Goal: Task Accomplishment & Management: Manage account settings

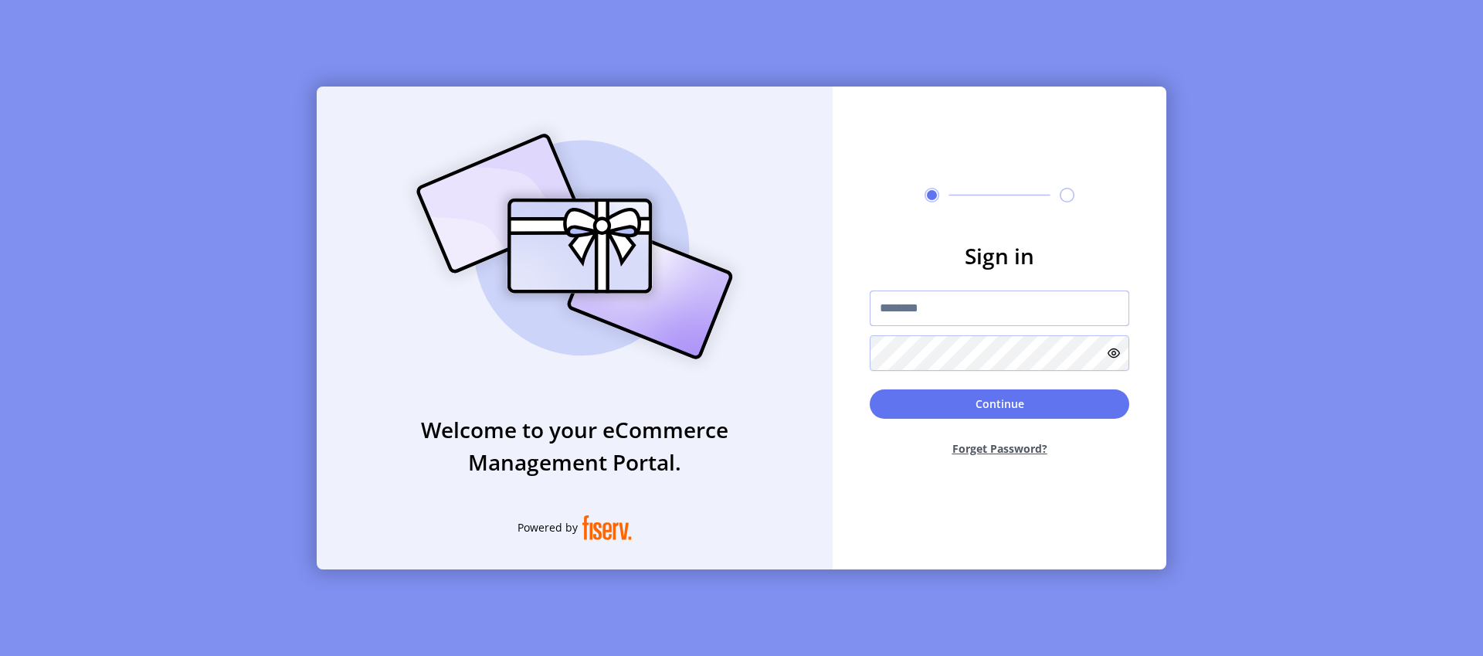
type input "*********"
click at [1018, 405] on button "Continue" at bounding box center [1000, 403] width 260 height 29
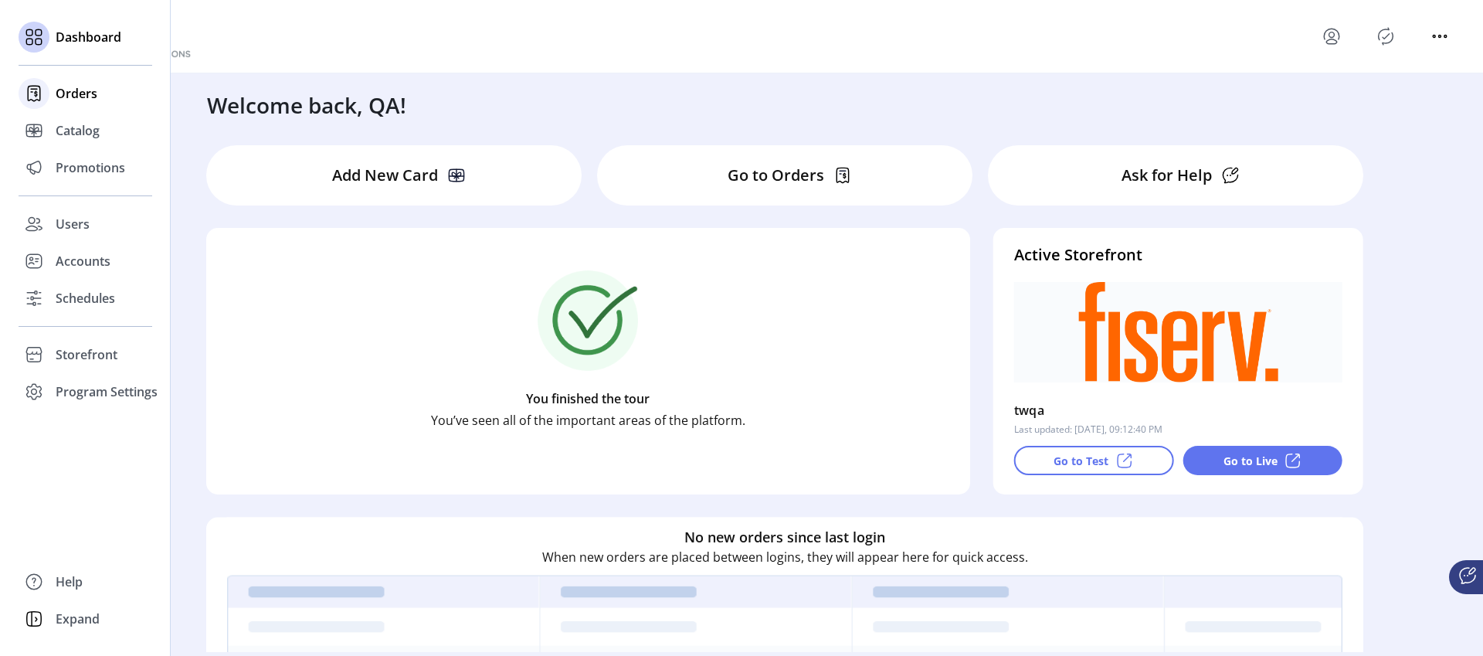
click at [69, 92] on span "Orders" at bounding box center [77, 93] width 42 height 19
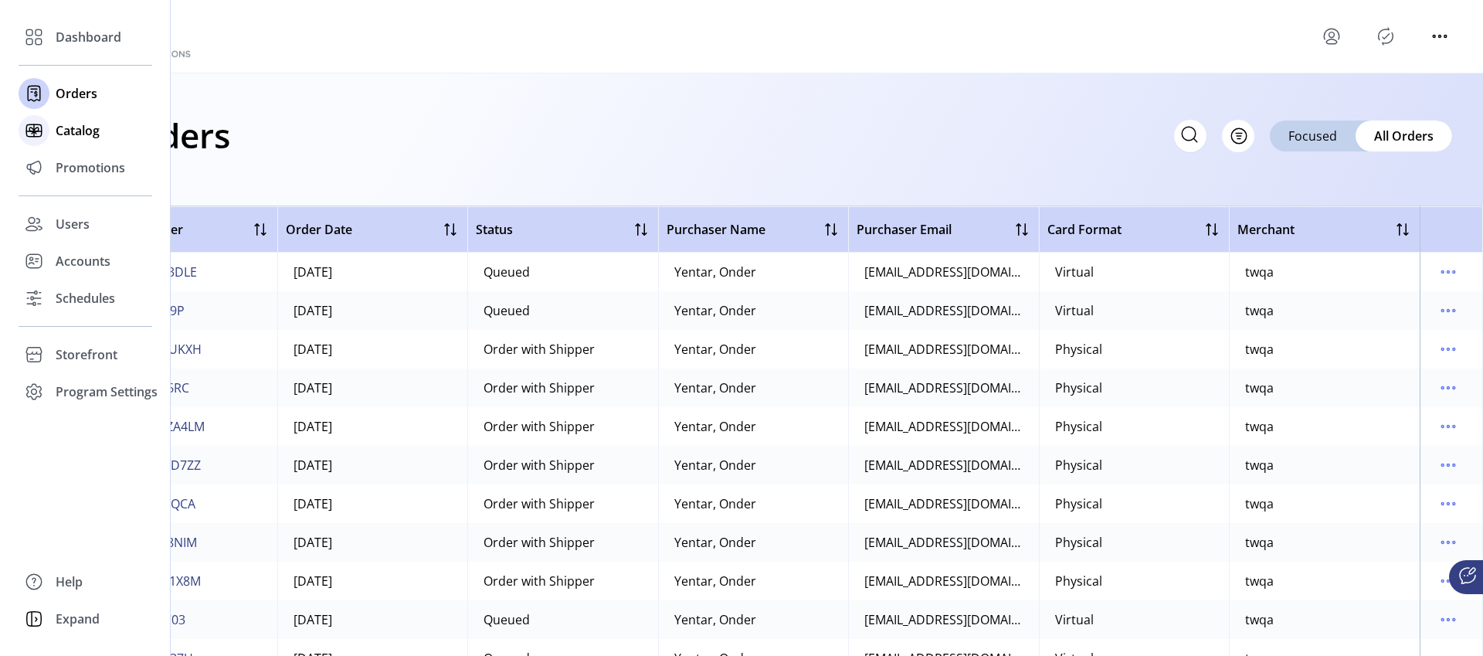
click at [89, 130] on span "Catalog" at bounding box center [78, 130] width 44 height 19
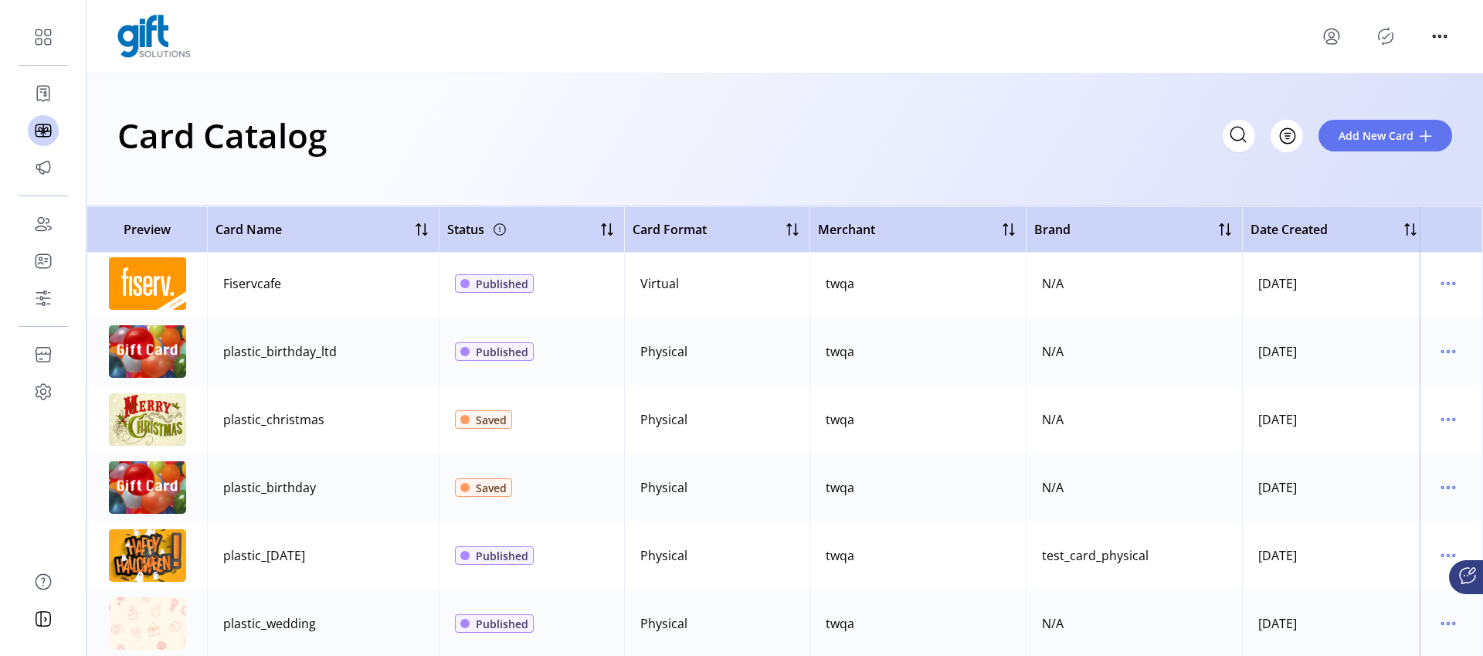
scroll to position [415, 0]
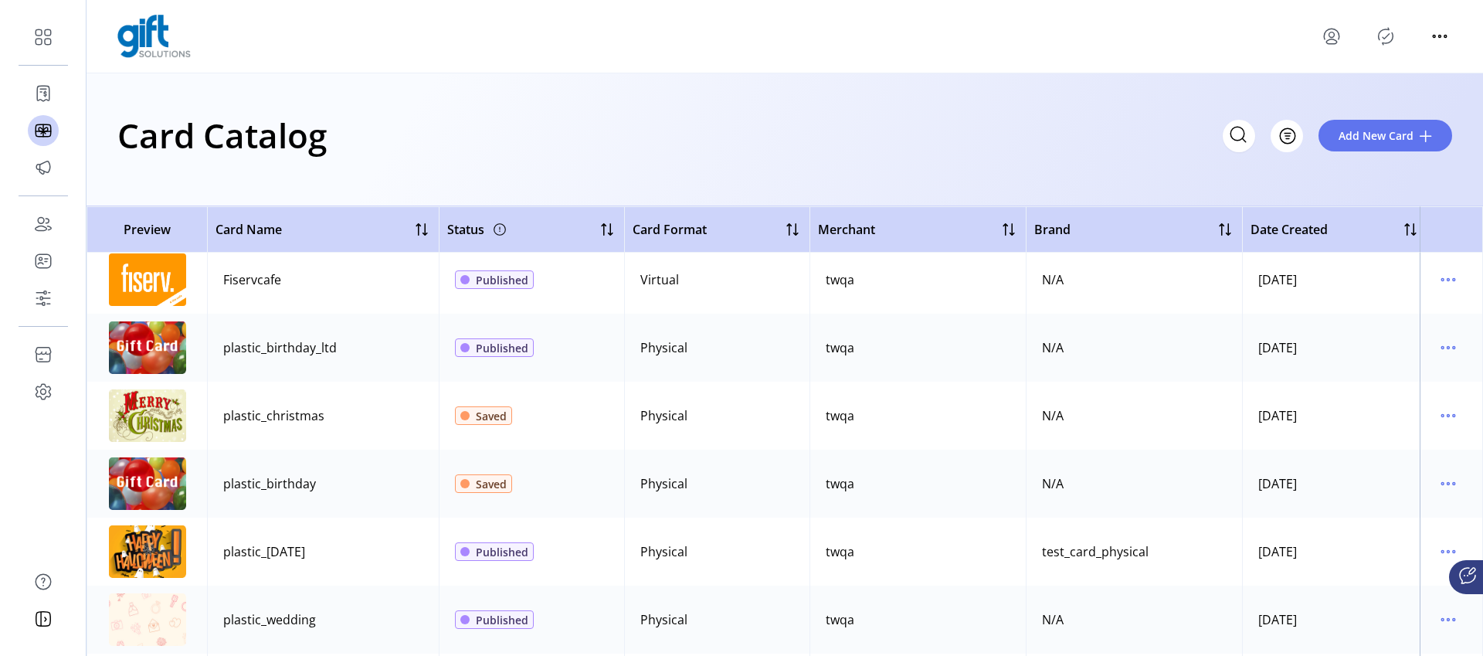
click at [117, 416] on img at bounding box center [147, 415] width 77 height 53
click at [1451, 411] on icon "menu" at bounding box center [1448, 415] width 25 height 25
click at [1384, 466] on span "Edit Details" at bounding box center [1376, 470] width 128 height 12
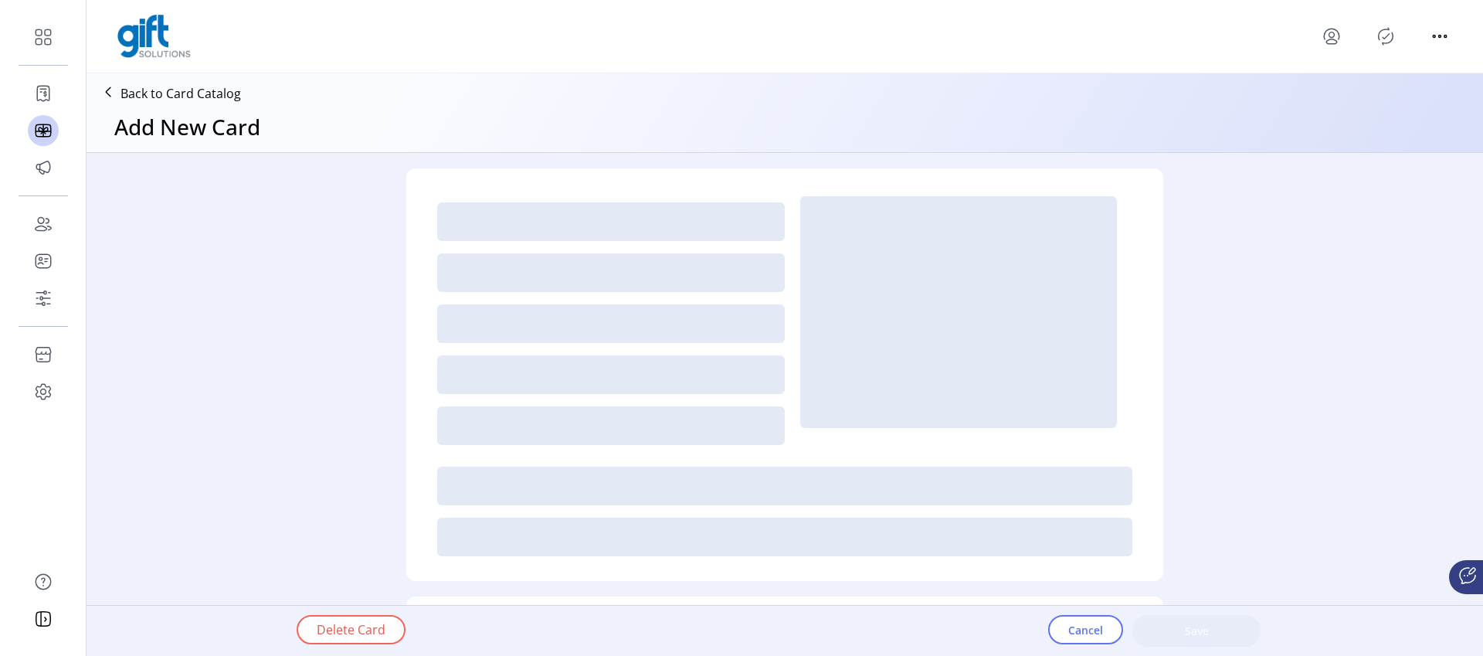
type textarea "**********"
type input "*"
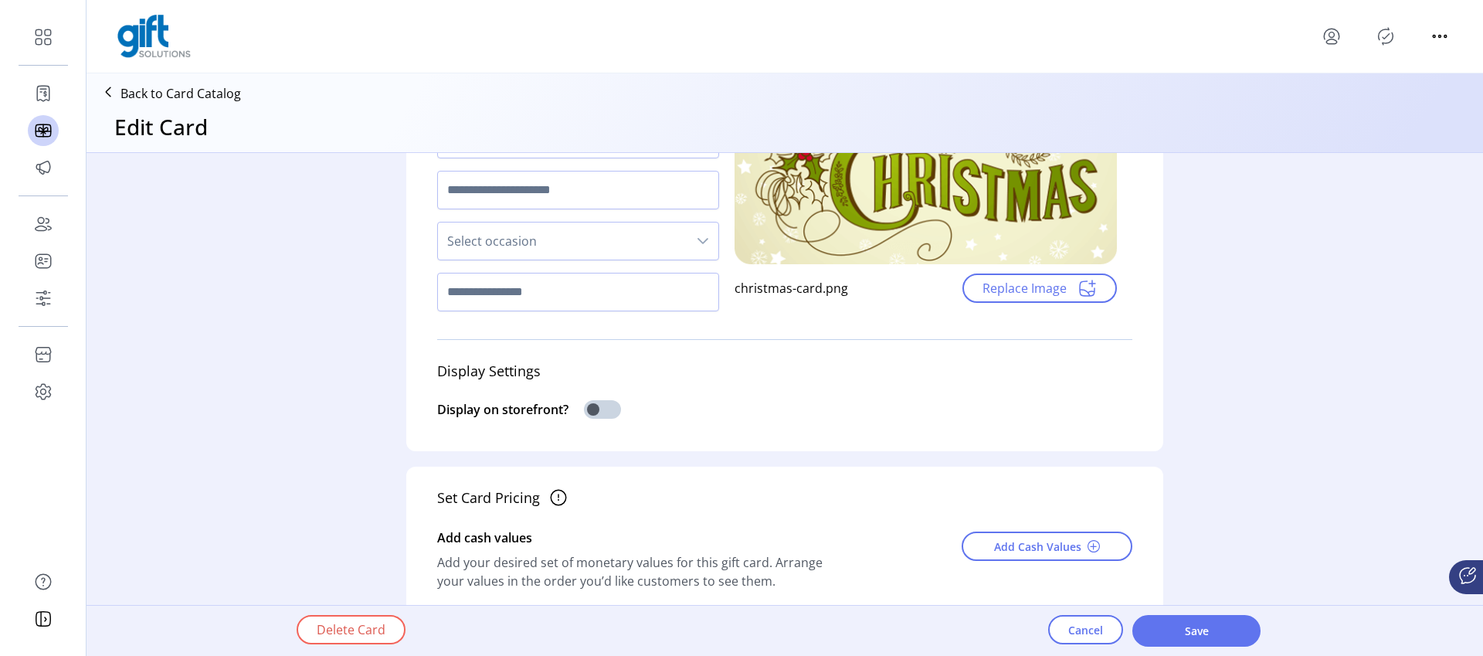
scroll to position [12, 0]
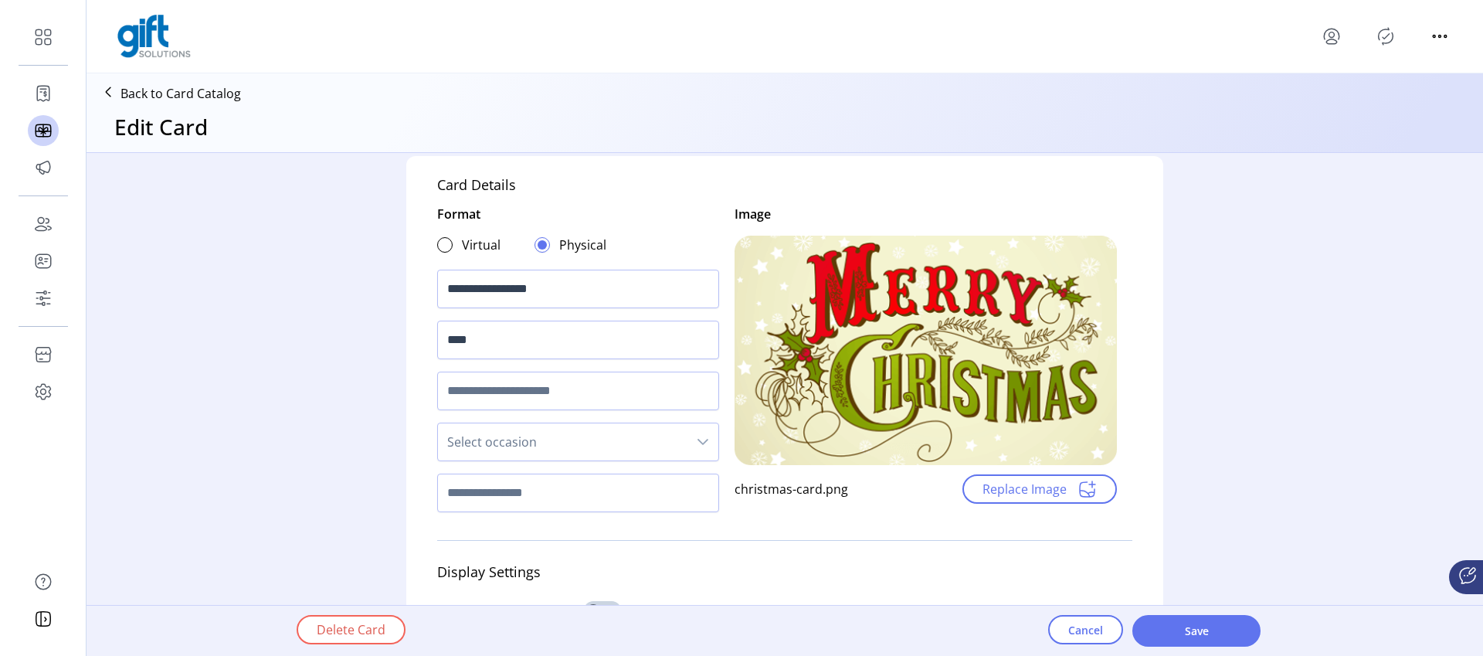
click at [1063, 648] on div "Delete Card Cancel Save" at bounding box center [828, 631] width 1187 height 50
click at [1082, 630] on span "Cancel" at bounding box center [1085, 630] width 35 height 16
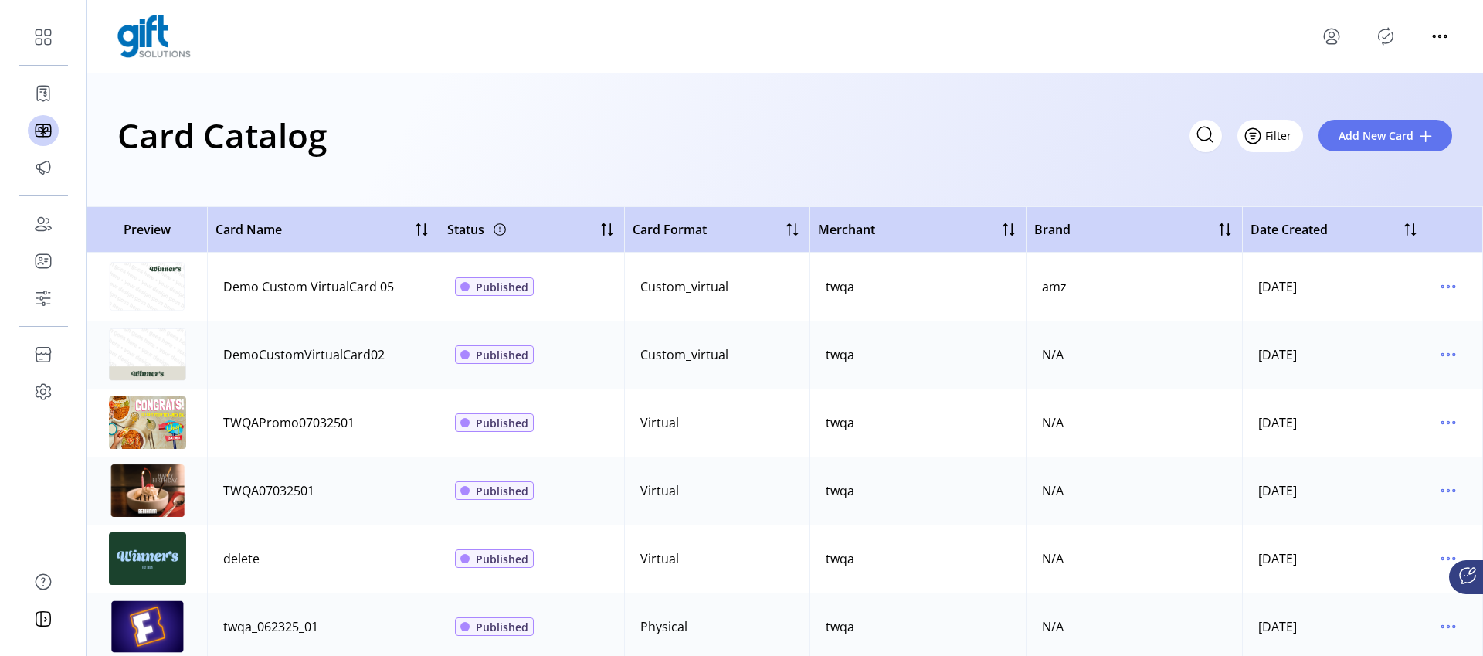
click at [1285, 136] on span "Filter" at bounding box center [1278, 135] width 26 height 16
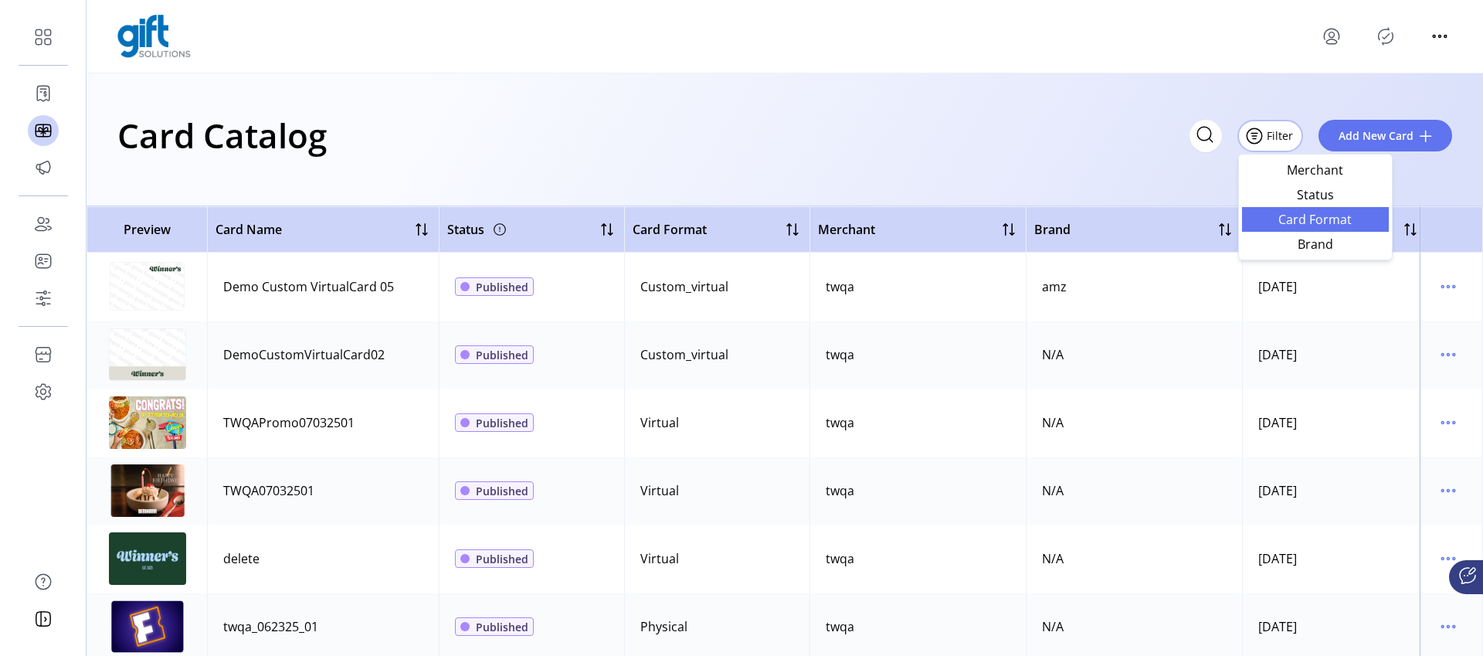
click at [1312, 219] on span "Card Format" at bounding box center [1315, 219] width 128 height 12
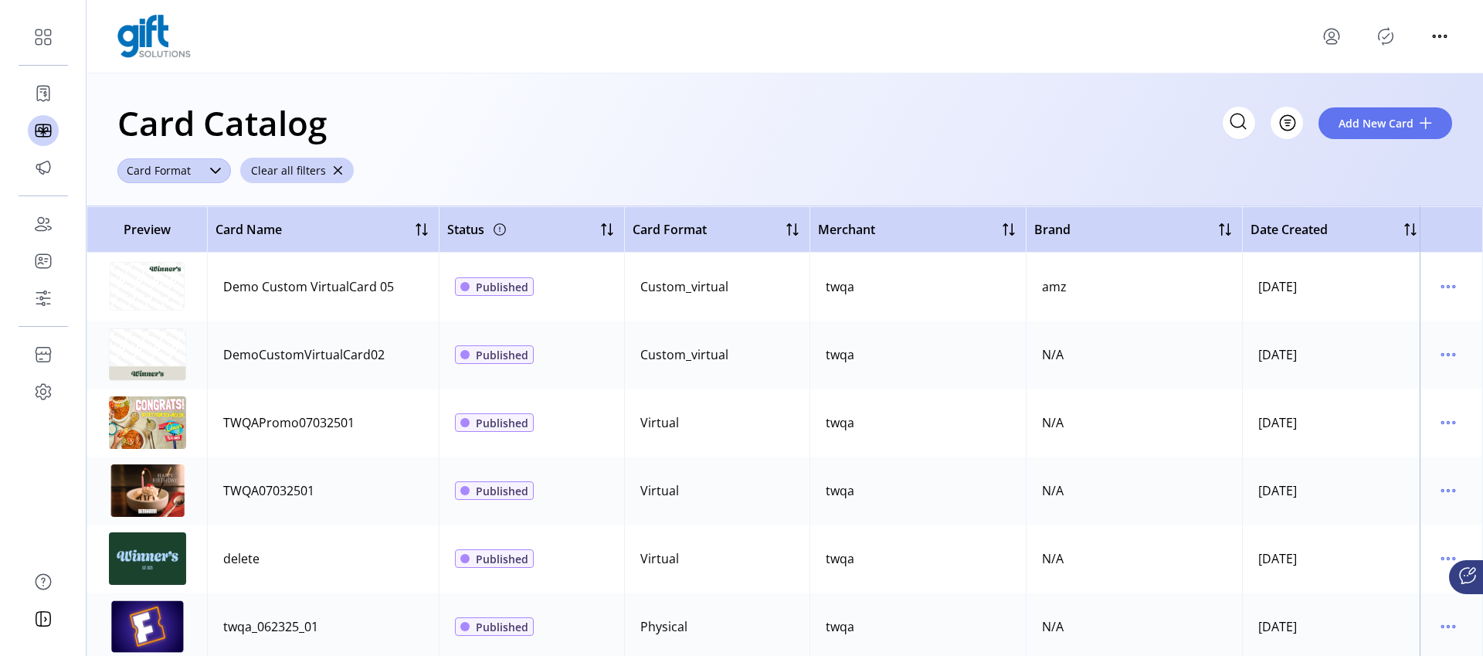
click at [195, 168] on span "Card Format" at bounding box center [158, 170] width 83 height 25
click at [185, 224] on li "Virtual" at bounding box center [173, 230] width 105 height 31
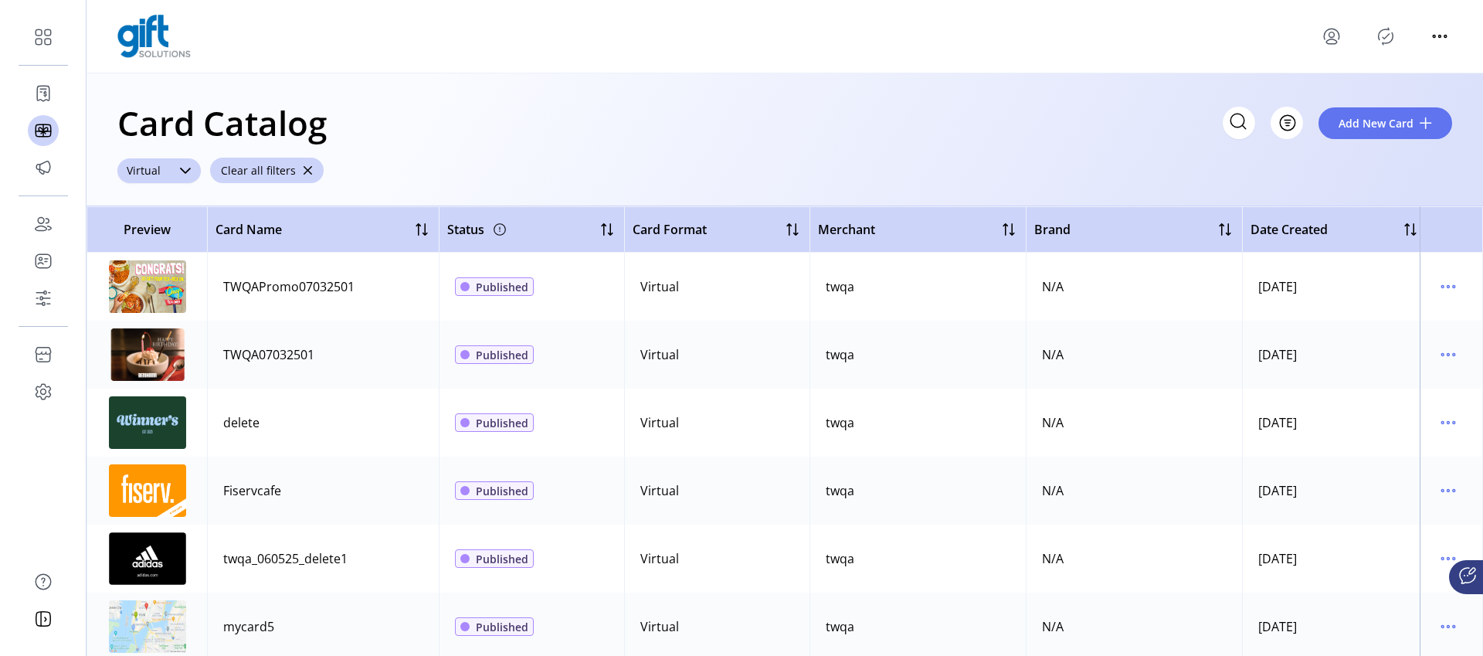
click at [567, 135] on div "Card Catalog Filter Add New Card" at bounding box center [784, 123] width 1335 height 54
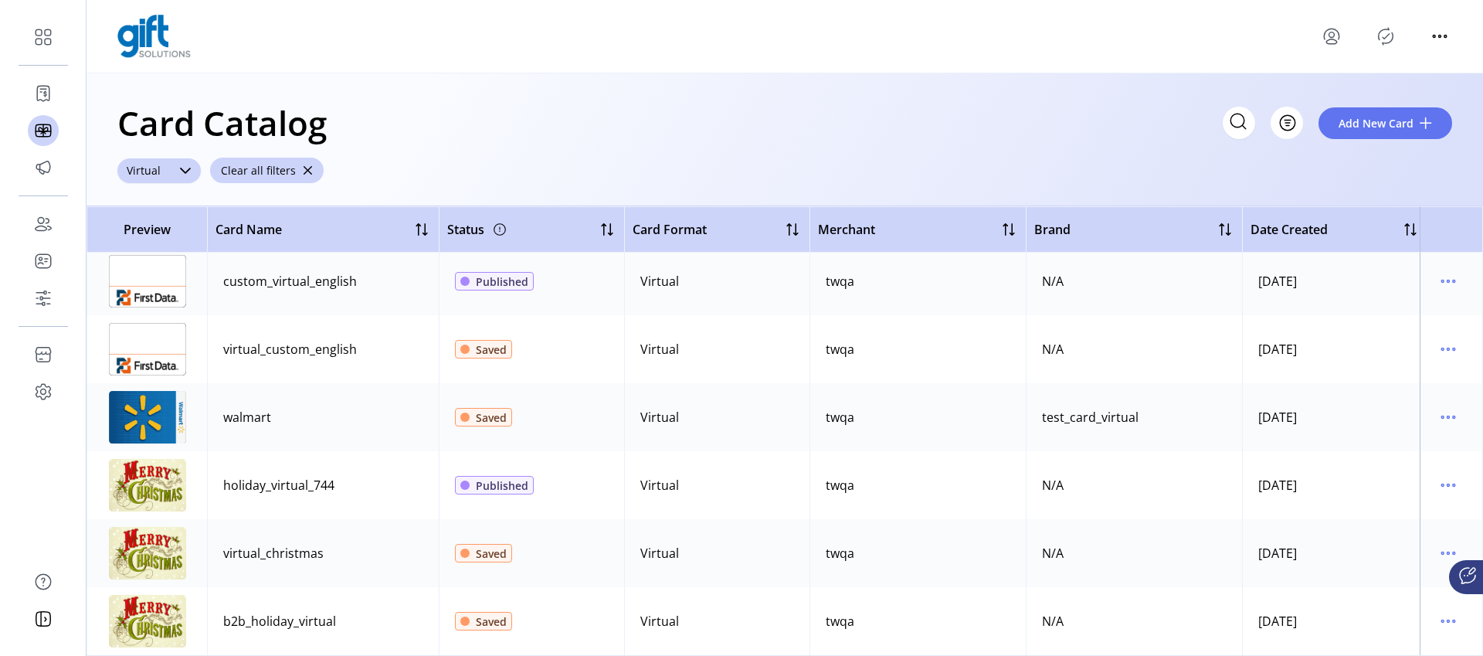
scroll to position [2260, 0]
drag, startPoint x: 246, startPoint y: 477, endPoint x: 372, endPoint y: 465, distance: 126.5
click at [334, 467] on td "holiday_virtual_744" at bounding box center [323, 485] width 232 height 68
click at [121, 466] on img at bounding box center [147, 485] width 77 height 53
click at [1442, 473] on icon "menu" at bounding box center [1448, 485] width 25 height 25
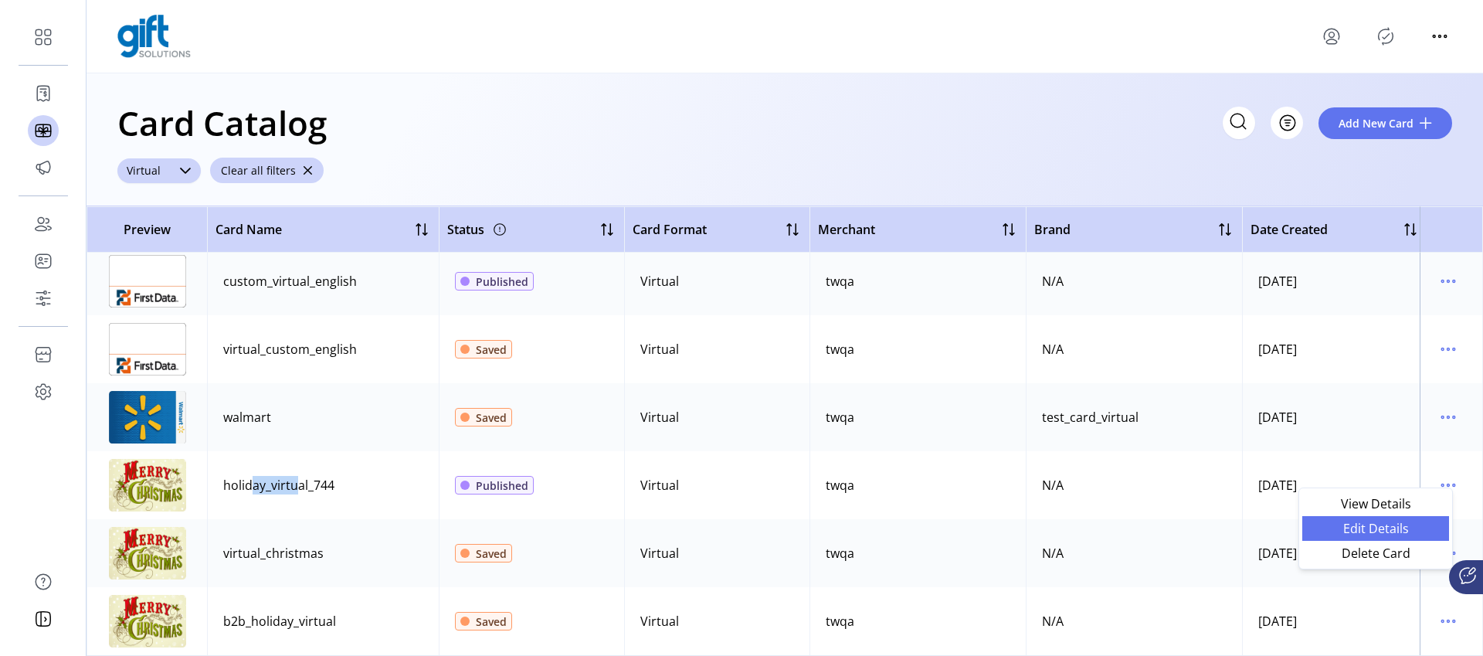
click at [1378, 535] on span "Edit Details" at bounding box center [1376, 528] width 128 height 12
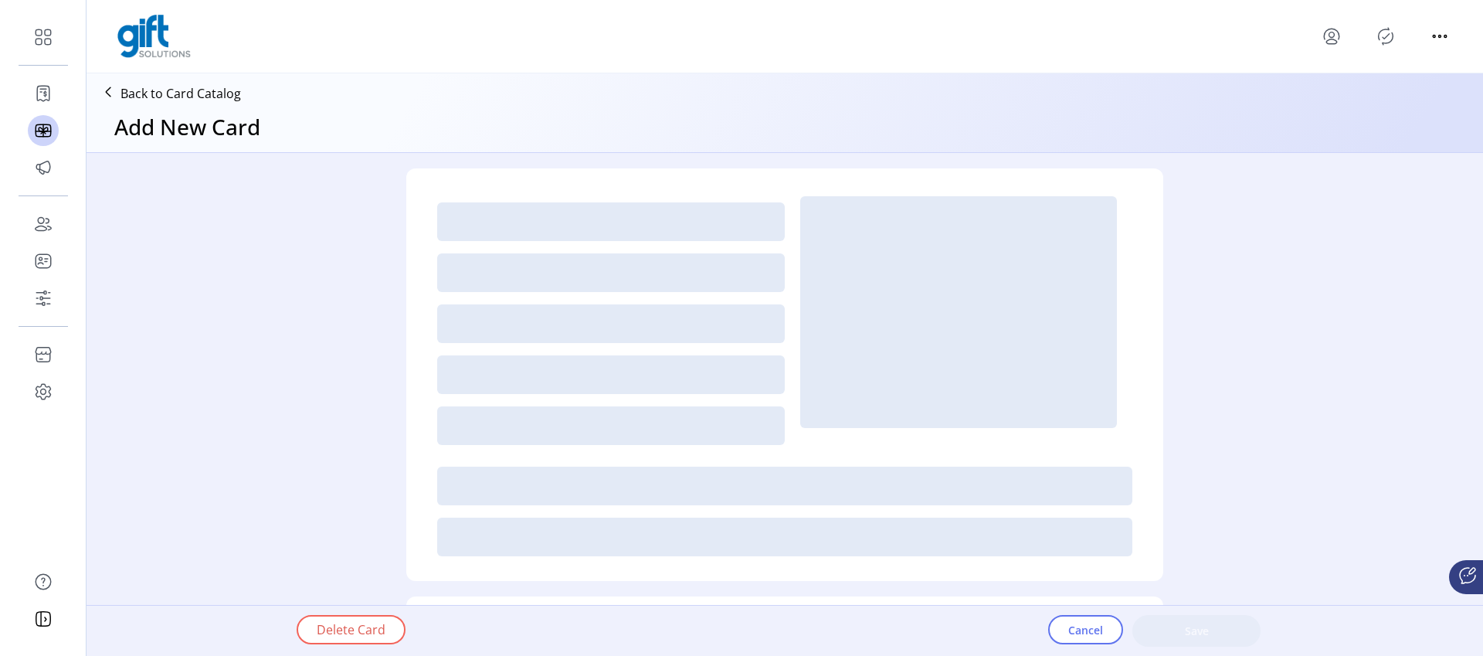
type input "*"
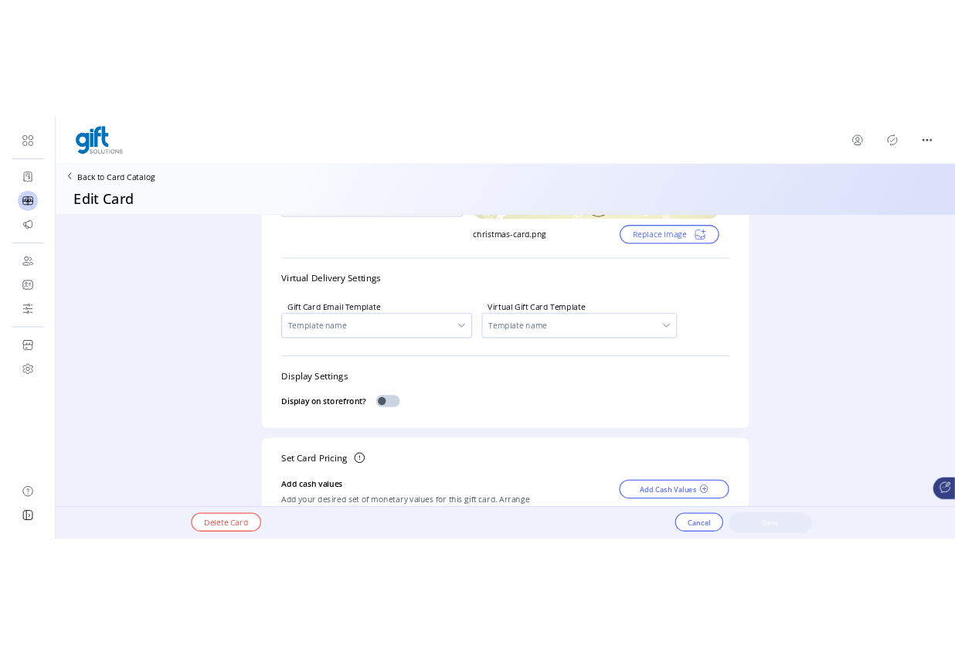
scroll to position [313, 0]
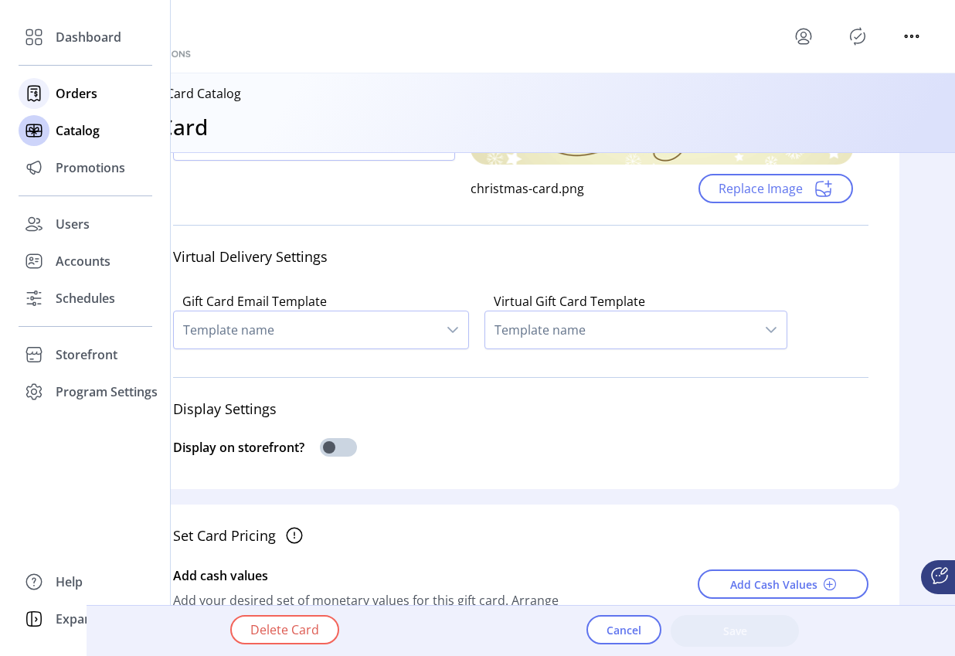
click at [71, 93] on span "Orders" at bounding box center [77, 93] width 42 height 19
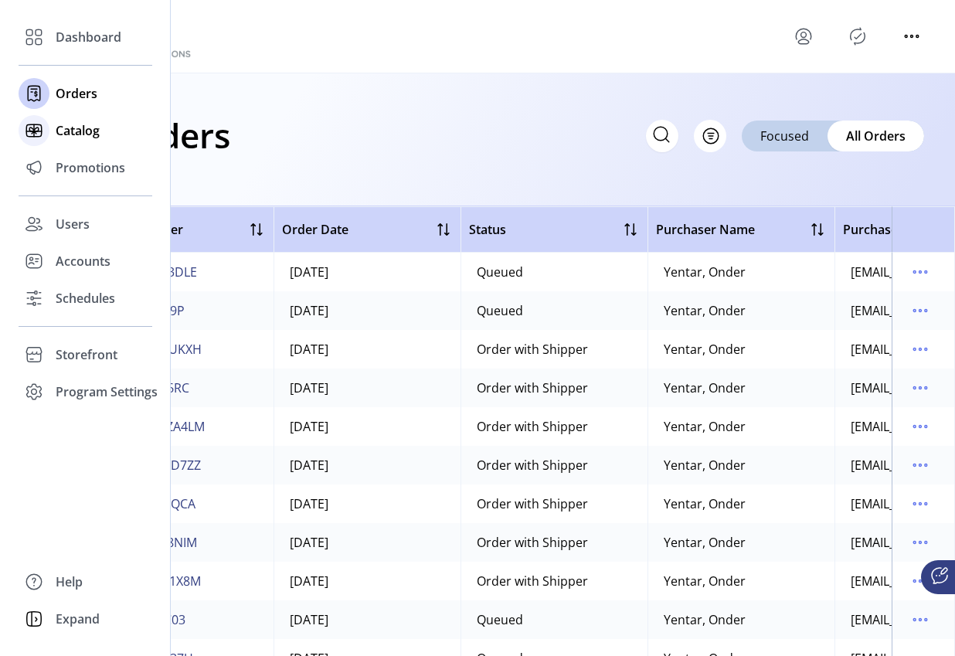
click at [85, 131] on span "Catalog" at bounding box center [78, 130] width 44 height 19
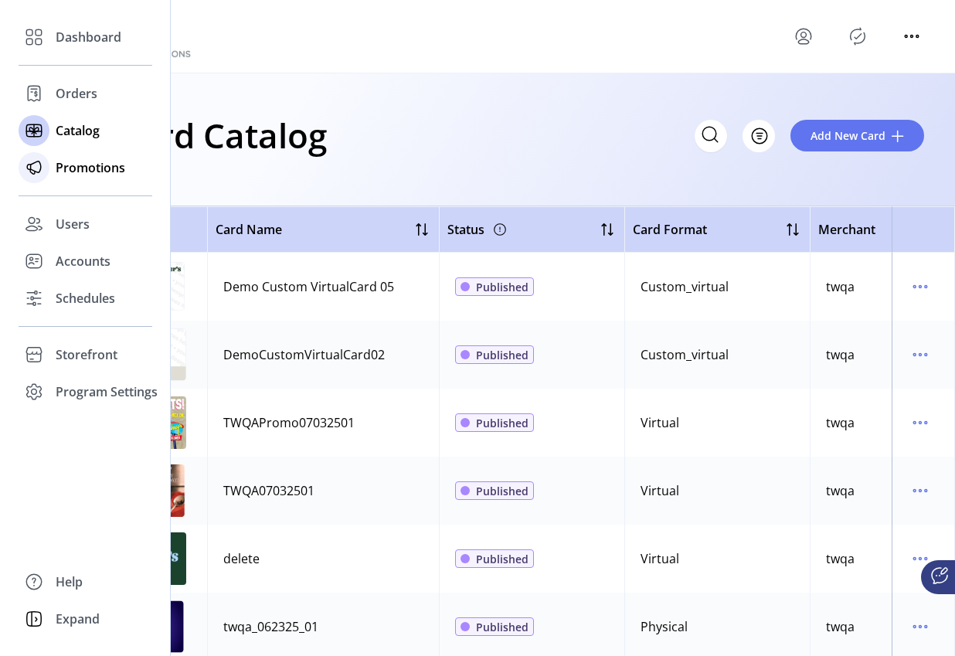
click at [76, 174] on span "Promotions" at bounding box center [91, 167] width 70 height 19
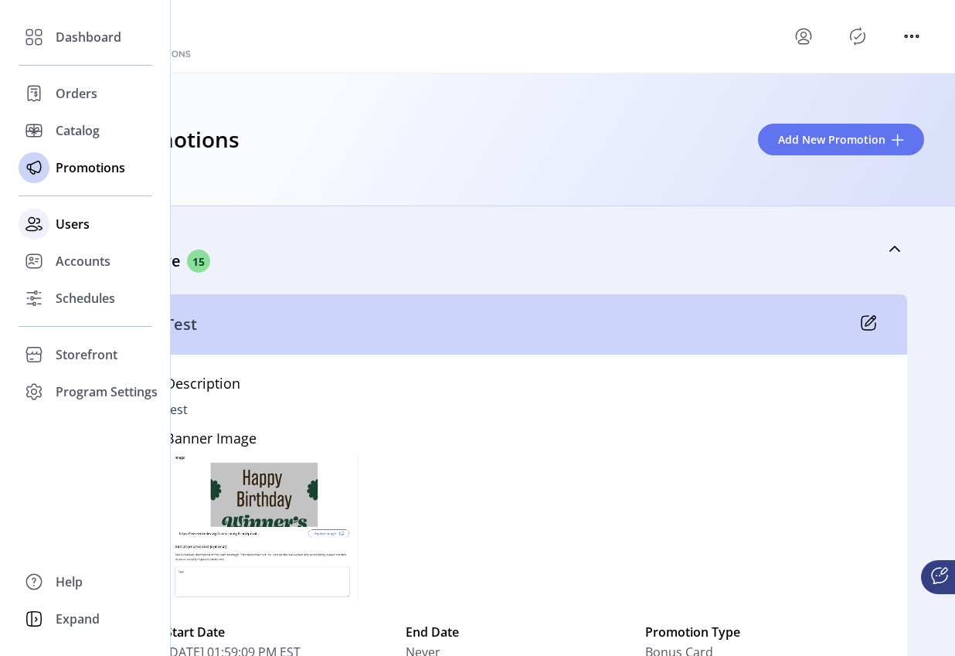
click at [80, 219] on span "Users" at bounding box center [73, 224] width 34 height 19
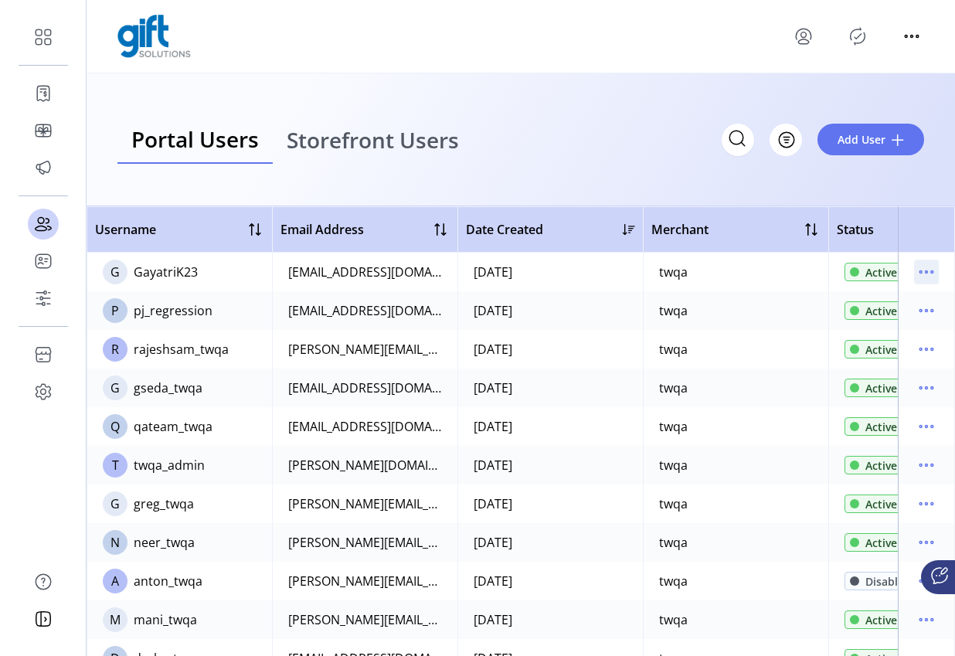
click at [926, 268] on icon "menu" at bounding box center [926, 272] width 25 height 25
click at [610, 145] on div "Portal Users Storefront Users Filter Add User" at bounding box center [520, 140] width 806 height 48
click at [597, 124] on div "Portal Users Storefront Users Filter Add User" at bounding box center [520, 140] width 806 height 48
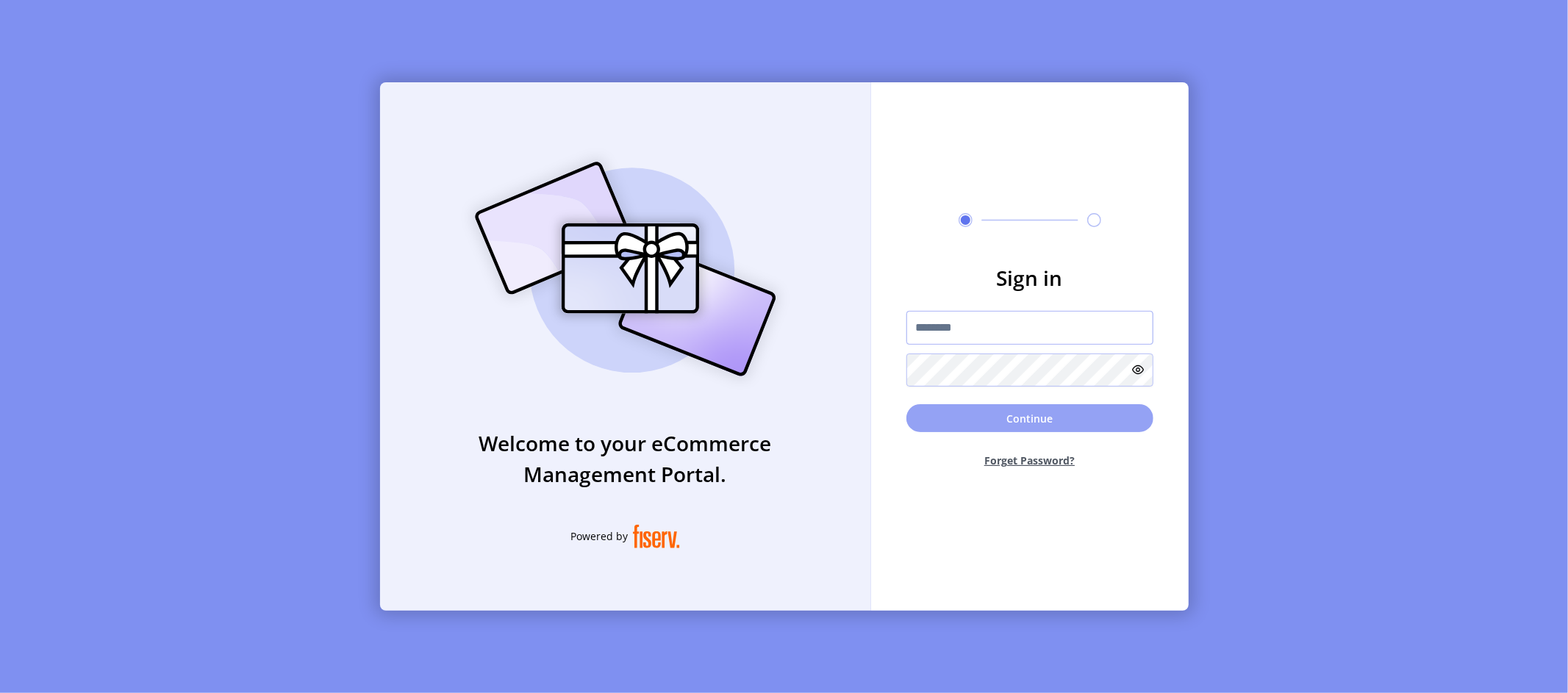
type input "**********"
click at [1042, 426] on button "Continue" at bounding box center [1029, 418] width 247 height 28
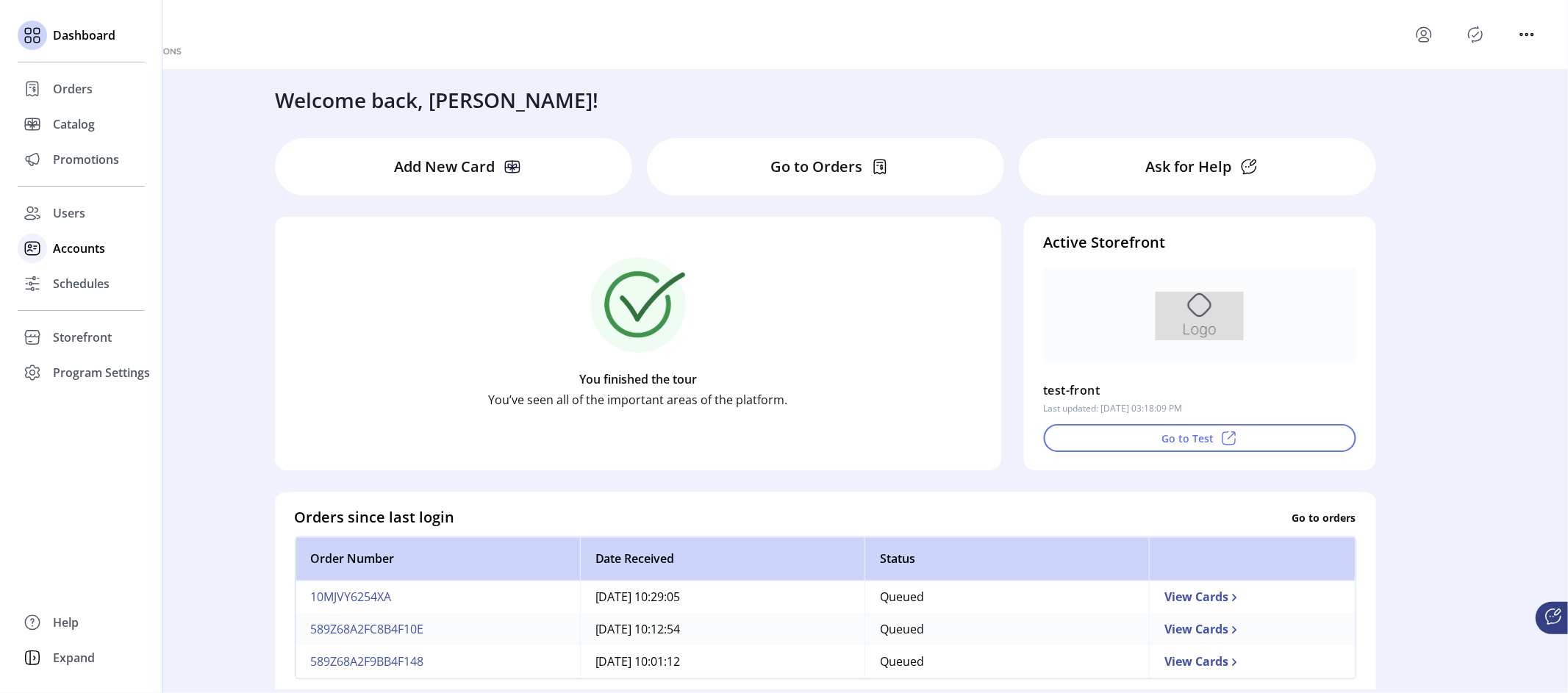
click at [88, 246] on span "Accounts" at bounding box center [79, 248] width 52 height 18
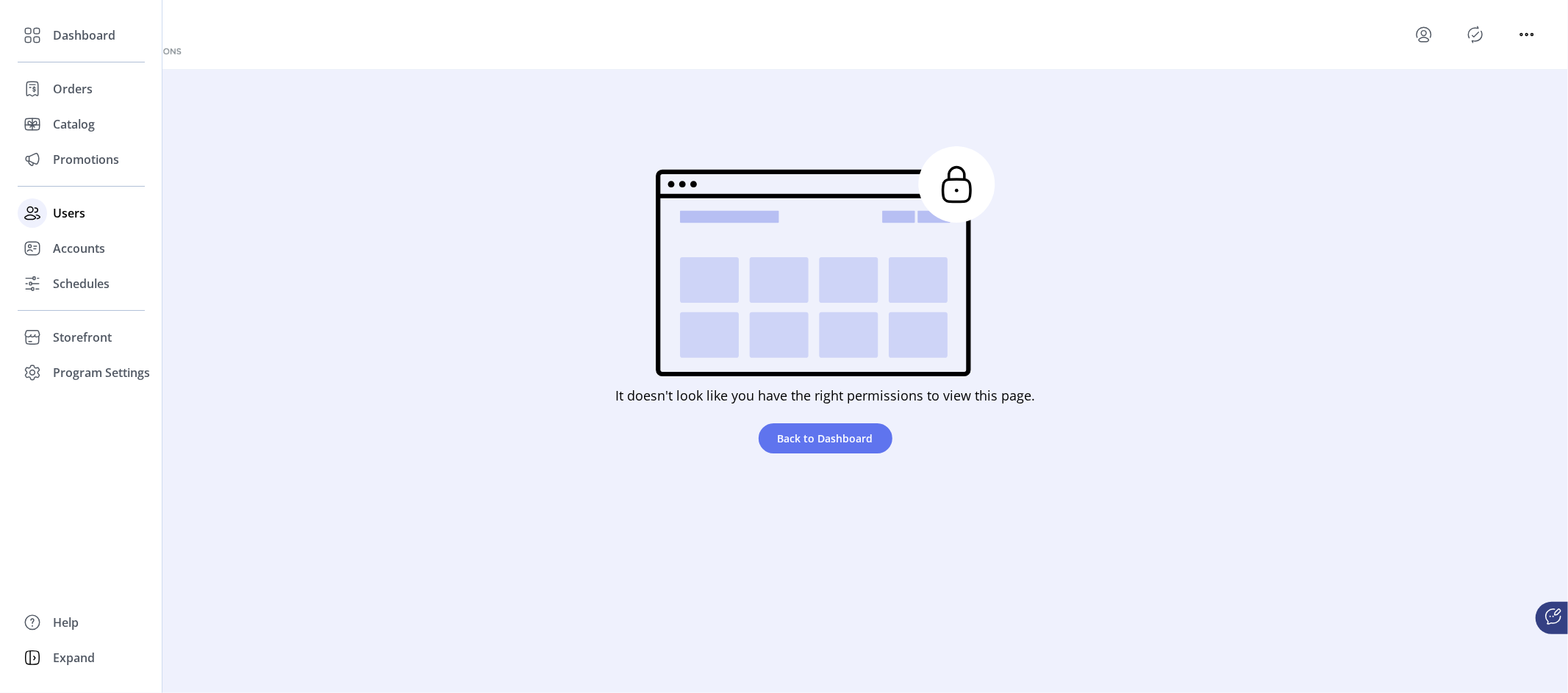
click at [69, 218] on span "Users" at bounding box center [69, 213] width 32 height 18
